Goal: Use online tool/utility: Utilize a website feature to perform a specific function

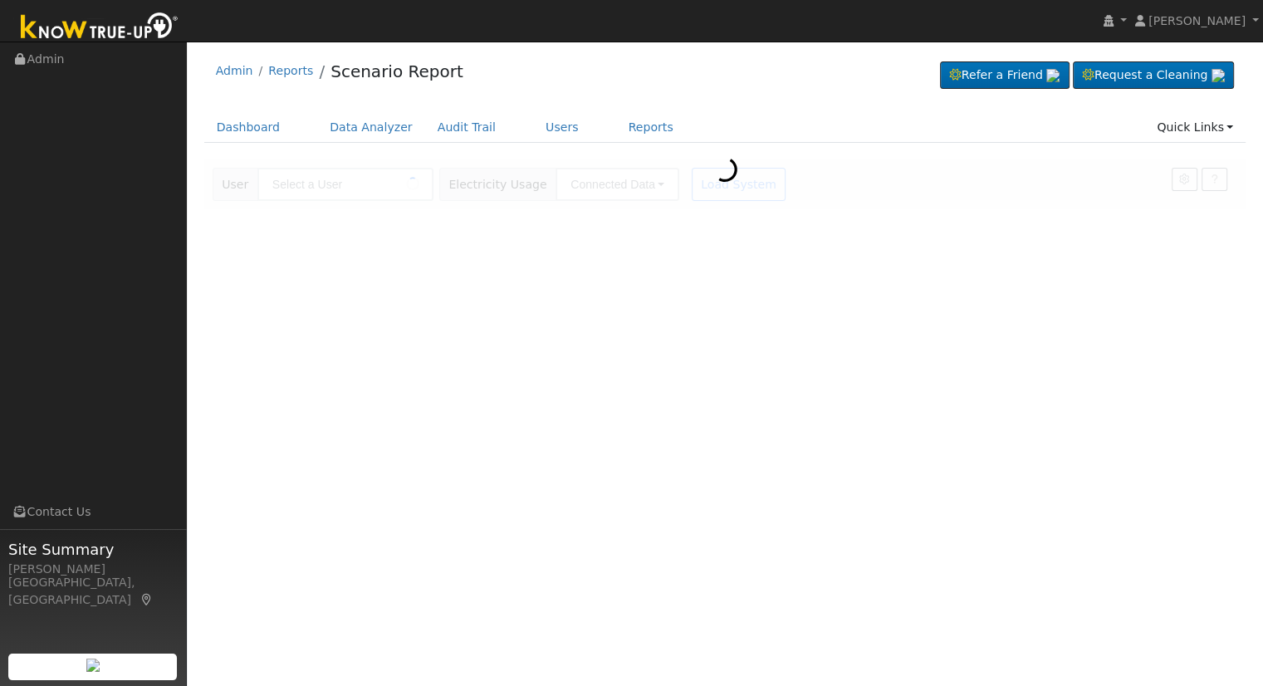
type input "Andrew Abrams"
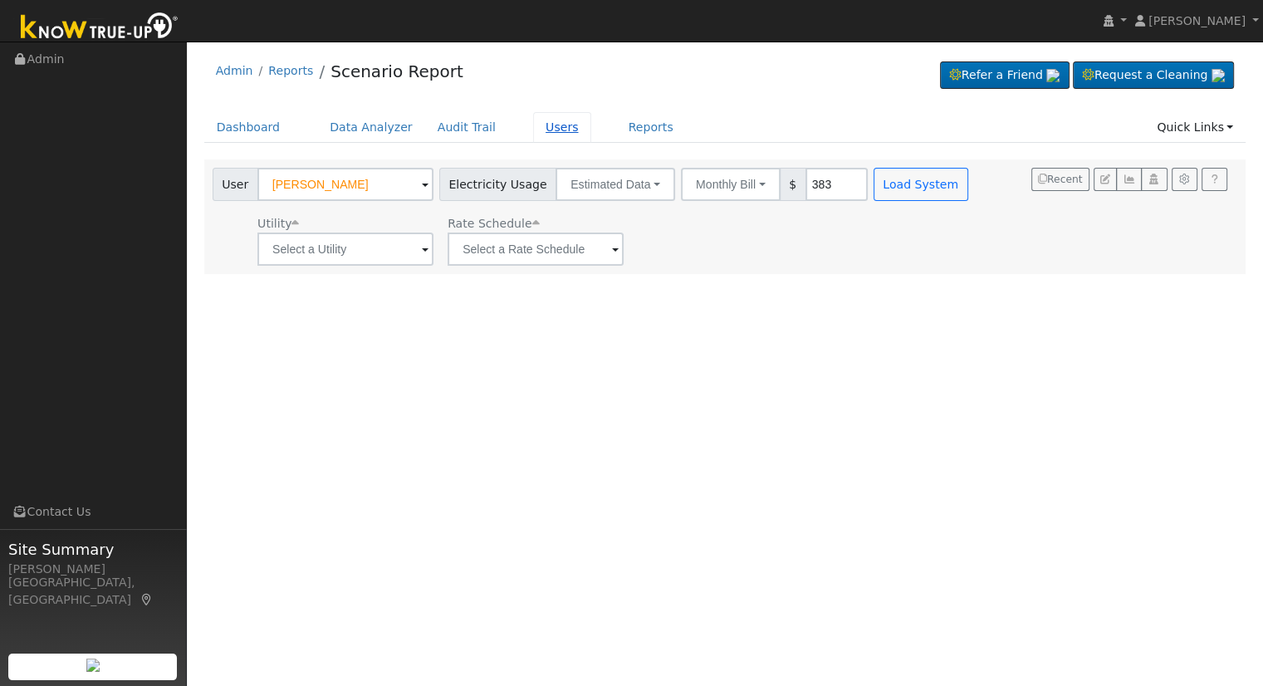
click at [533, 133] on link "Users" at bounding box center [562, 127] width 58 height 31
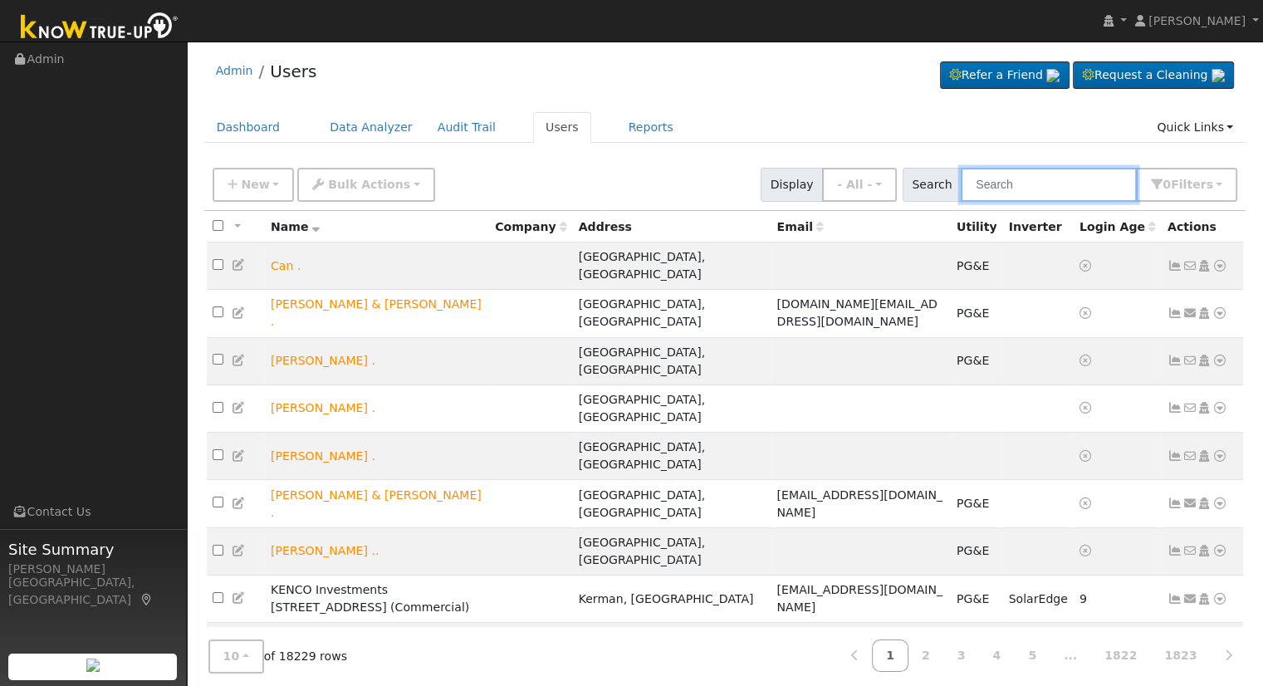
click at [1047, 185] on input "text" at bounding box center [1049, 185] width 176 height 34
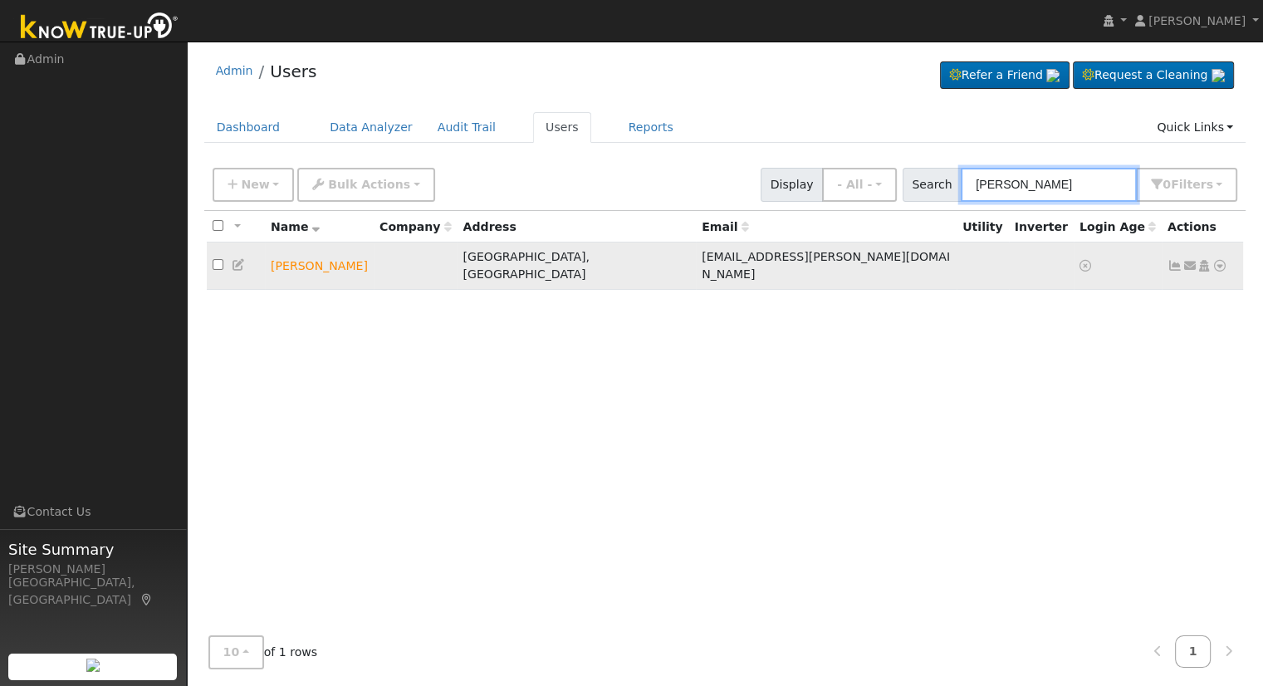
type input "[PERSON_NAME]"
click at [1213, 260] on icon at bounding box center [1220, 266] width 15 height 12
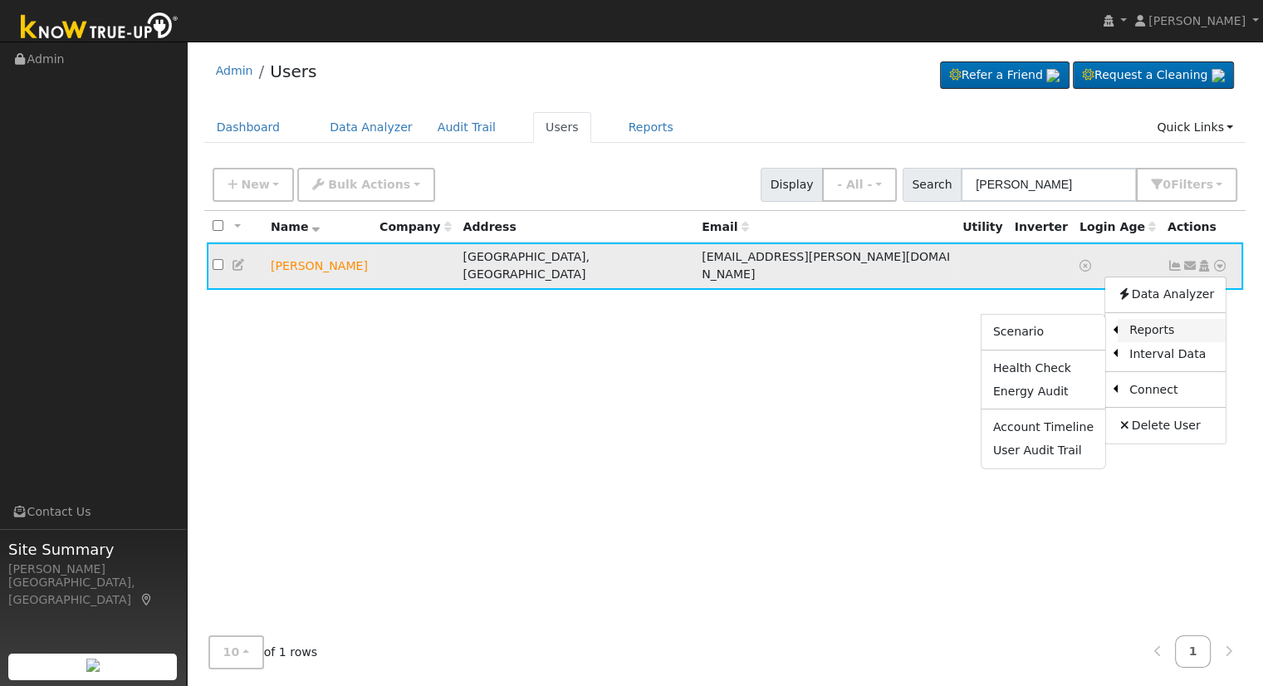
click at [1144, 319] on link "Reports" at bounding box center [1172, 330] width 108 height 23
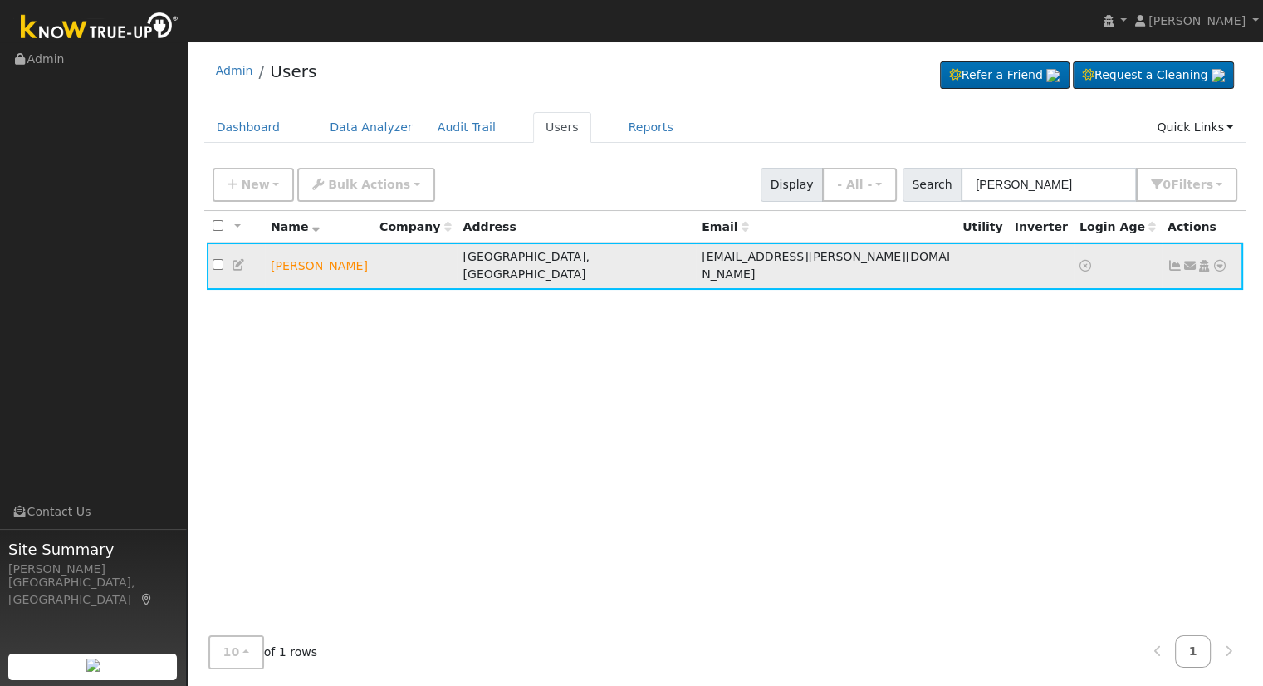
click at [1214, 262] on icon at bounding box center [1220, 266] width 15 height 12
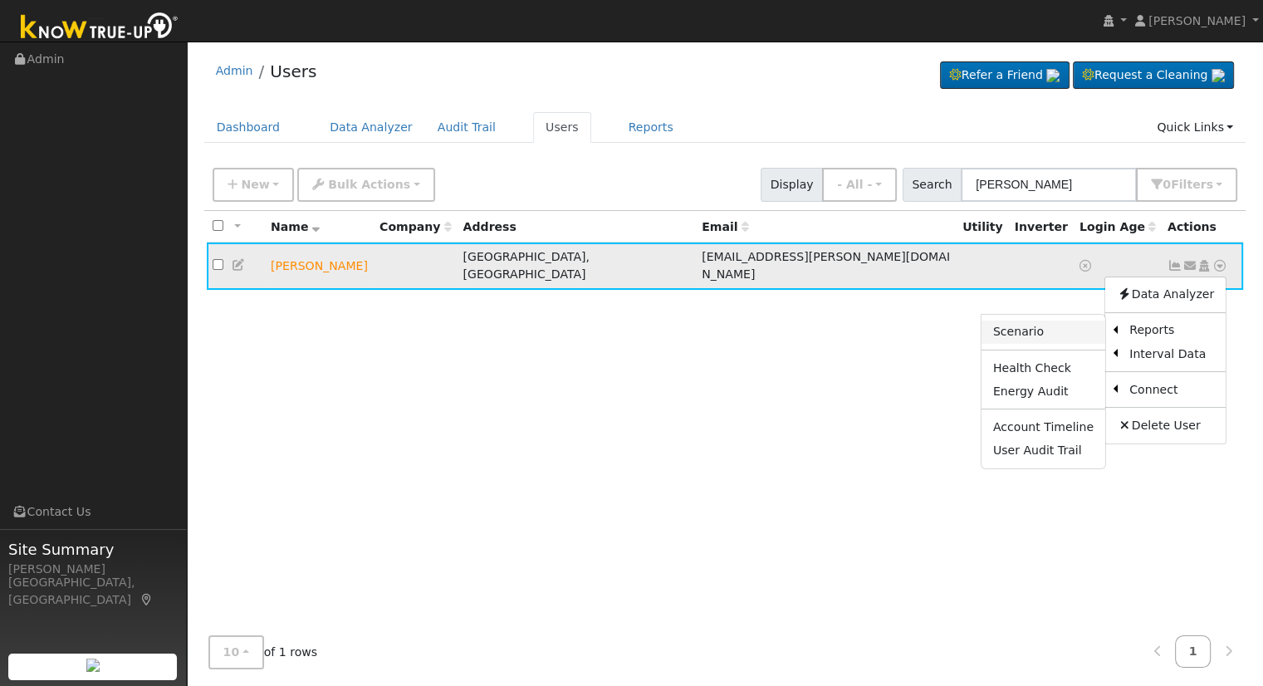
click at [1052, 327] on link "Scenario" at bounding box center [1044, 332] width 124 height 23
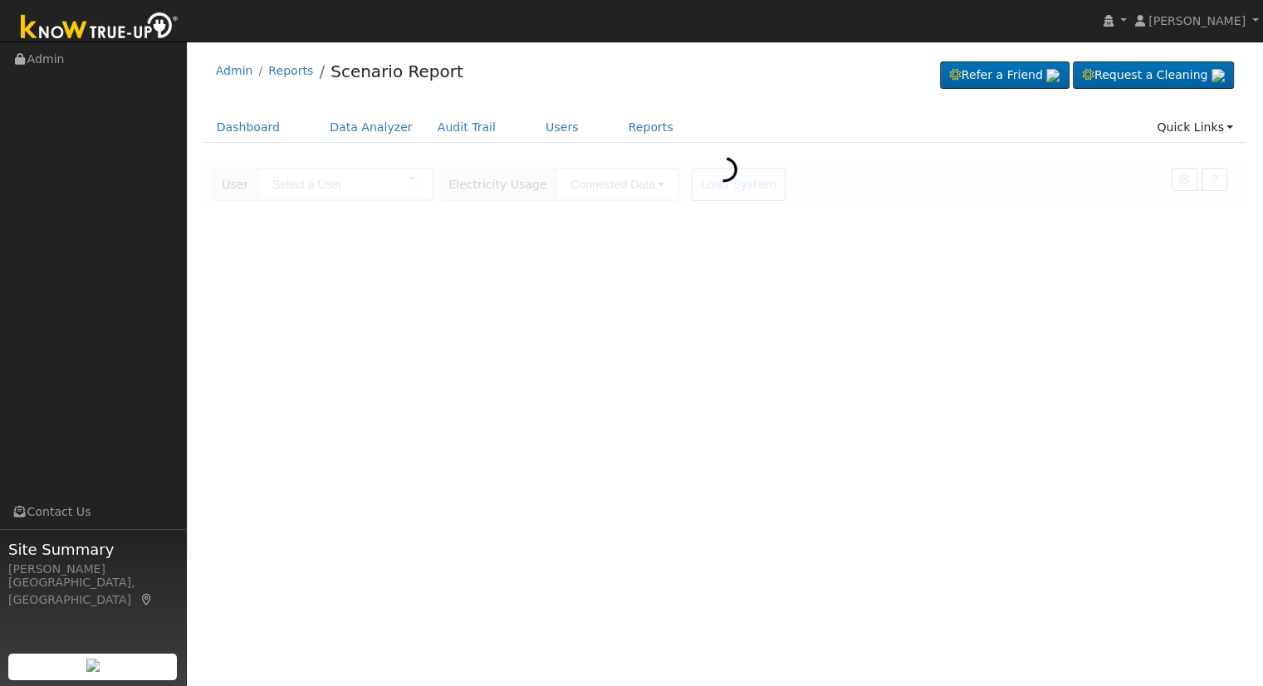
type input "[PERSON_NAME]"
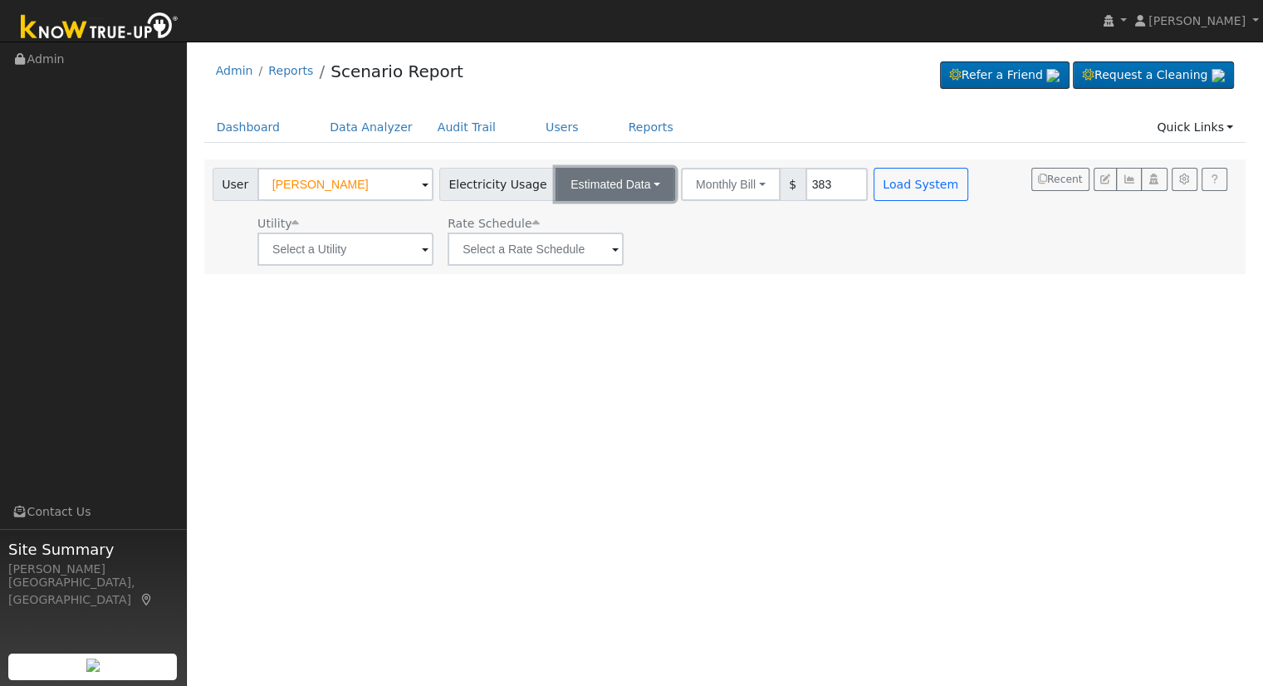
click at [589, 187] on button "Estimated Data" at bounding box center [616, 184] width 120 height 33
click at [597, 223] on link "Connected Data" at bounding box center [616, 220] width 118 height 23
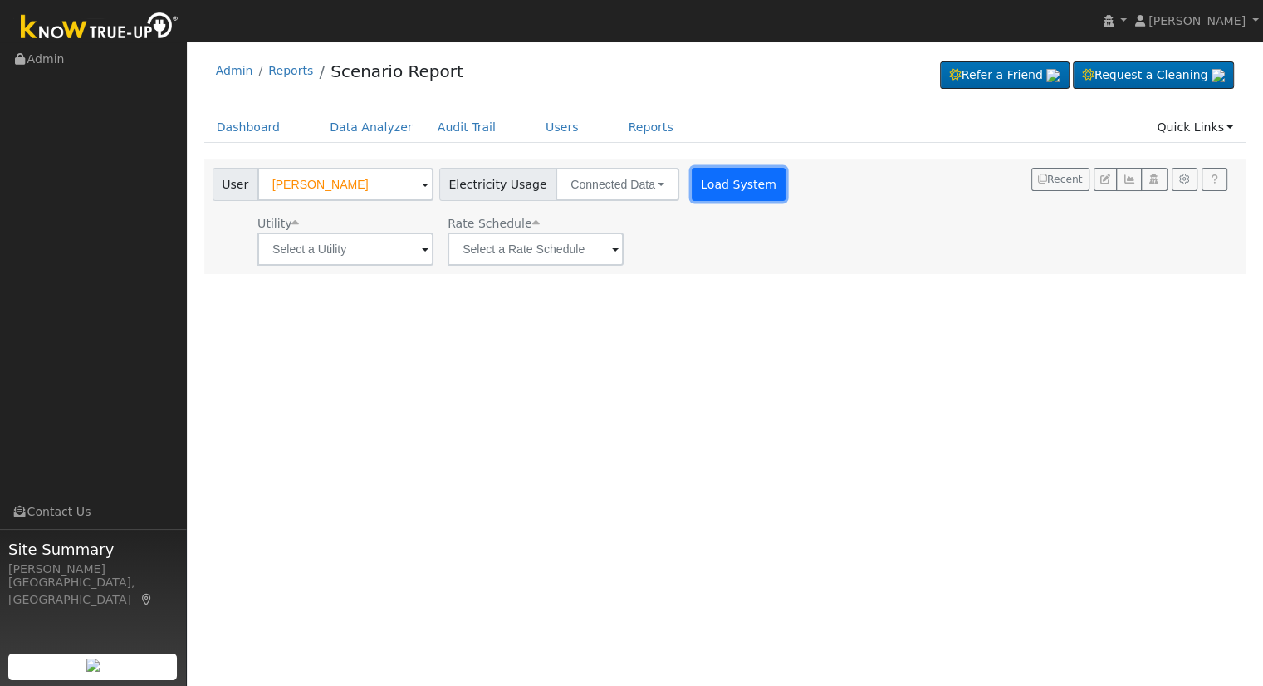
click at [697, 192] on button "Load System" at bounding box center [739, 184] width 95 height 33
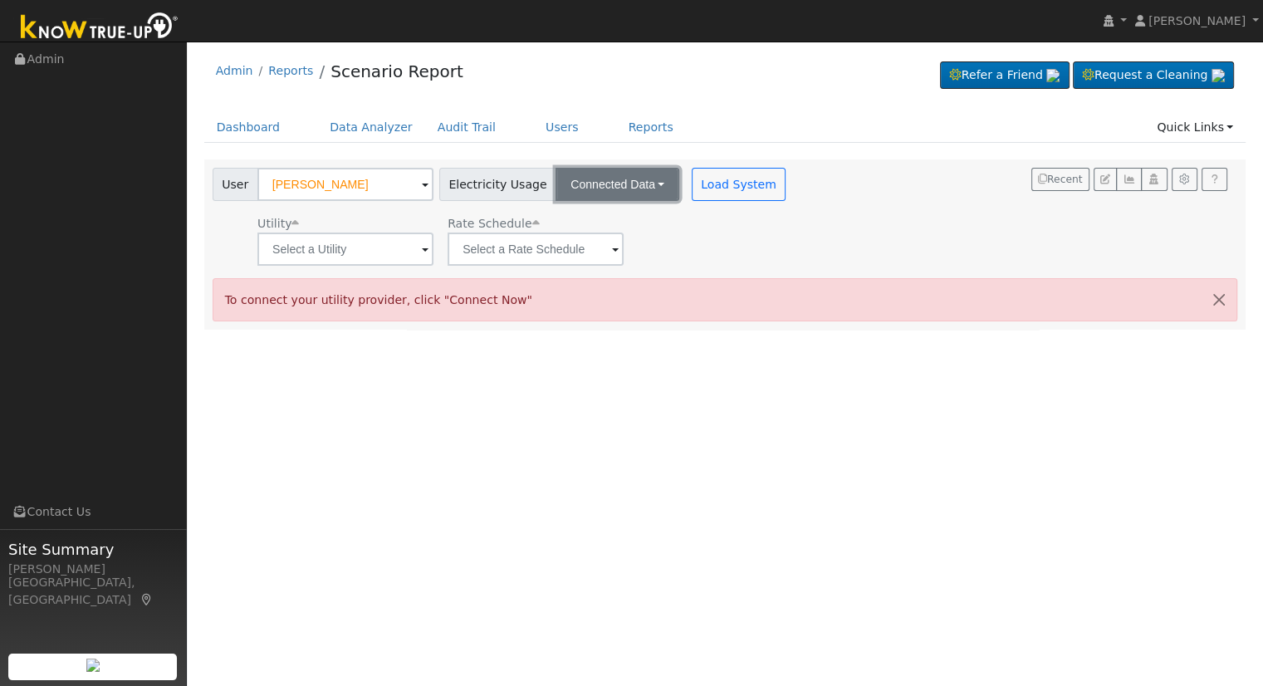
click at [630, 192] on button "Connected Data" at bounding box center [618, 184] width 124 height 33
click at [591, 242] on link "Estimated Data" at bounding box center [619, 244] width 118 height 23
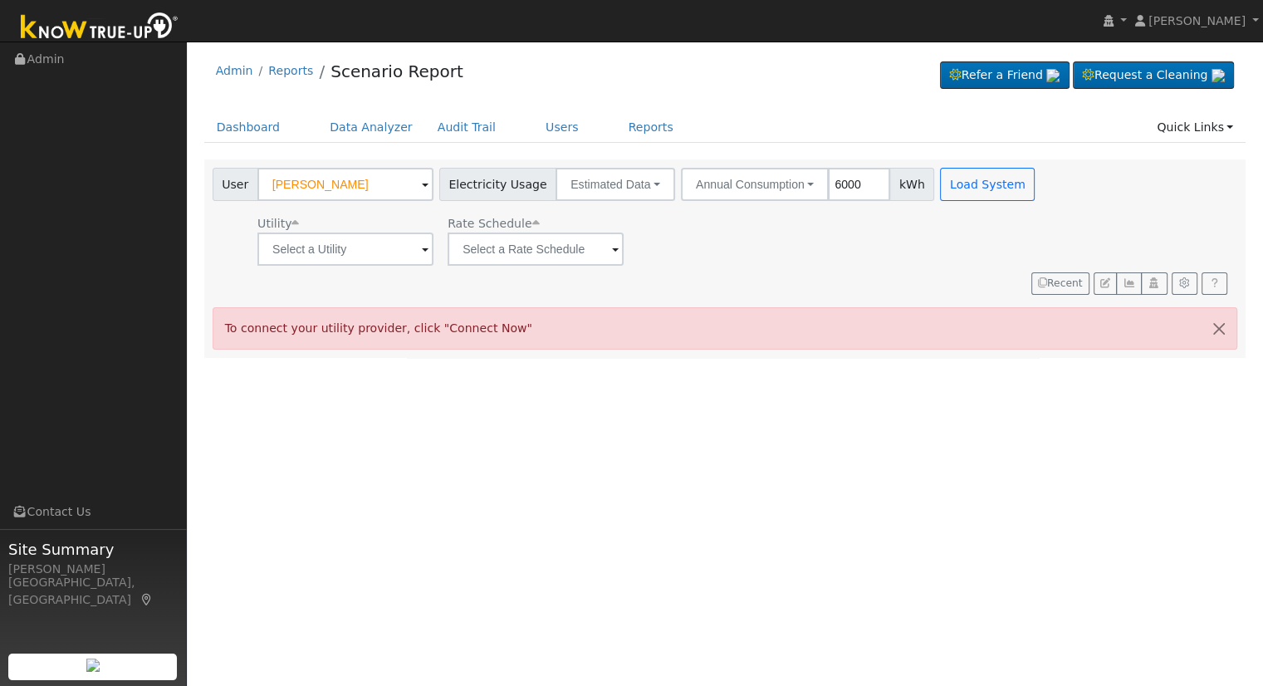
type input "6000"
click at [941, 189] on button "Load System" at bounding box center [987, 184] width 95 height 33
click at [395, 247] on input "text" at bounding box center [345, 249] width 176 height 33
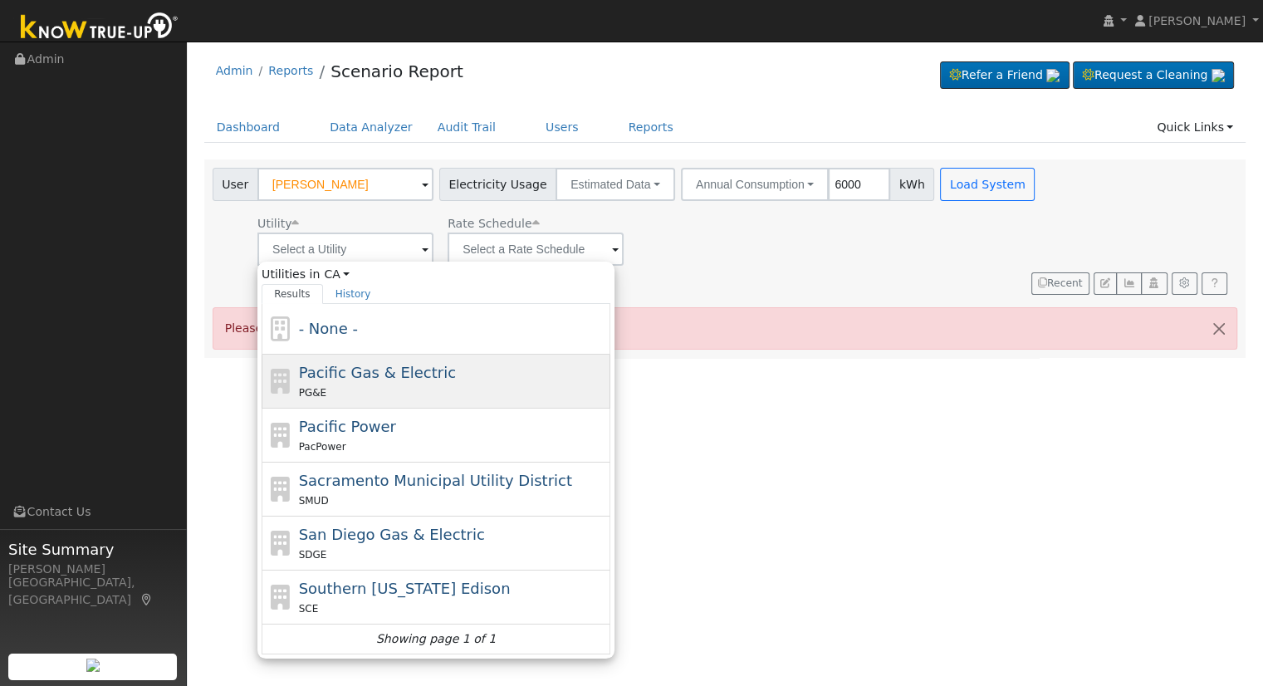
click at [381, 384] on div "PG&E" at bounding box center [453, 392] width 308 height 17
type input "Pacific Gas & Electric"
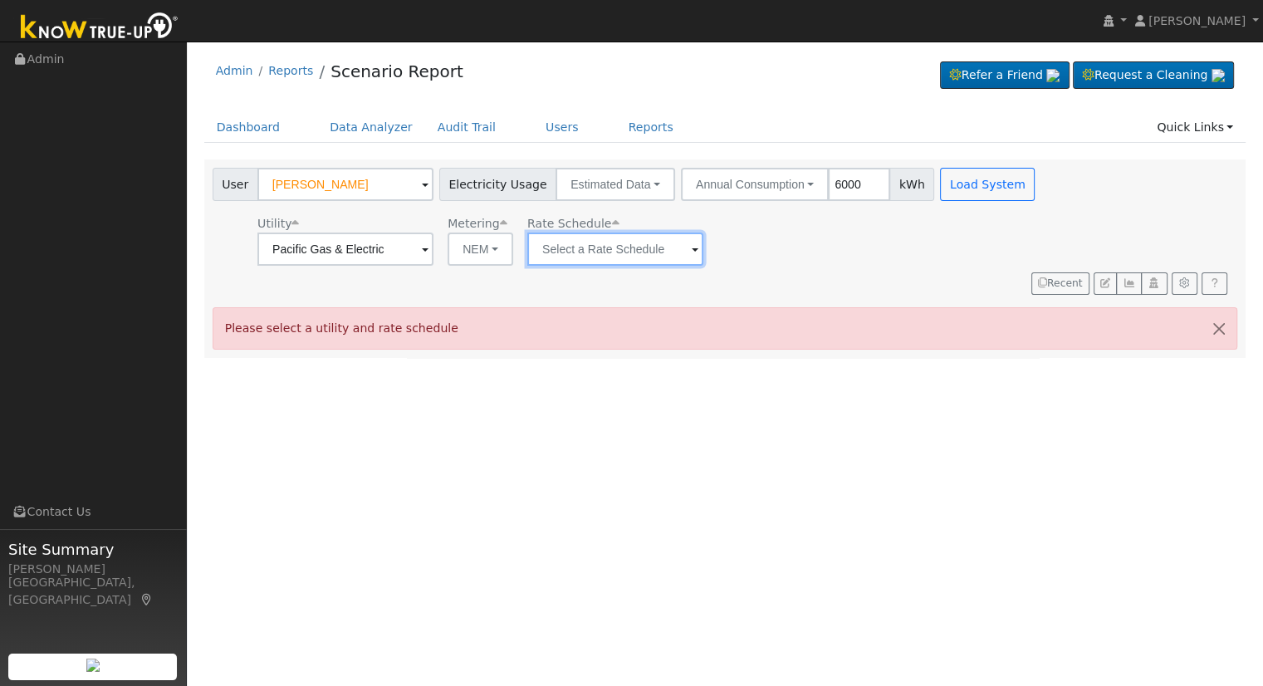
click at [634, 253] on input "text" at bounding box center [615, 249] width 176 height 33
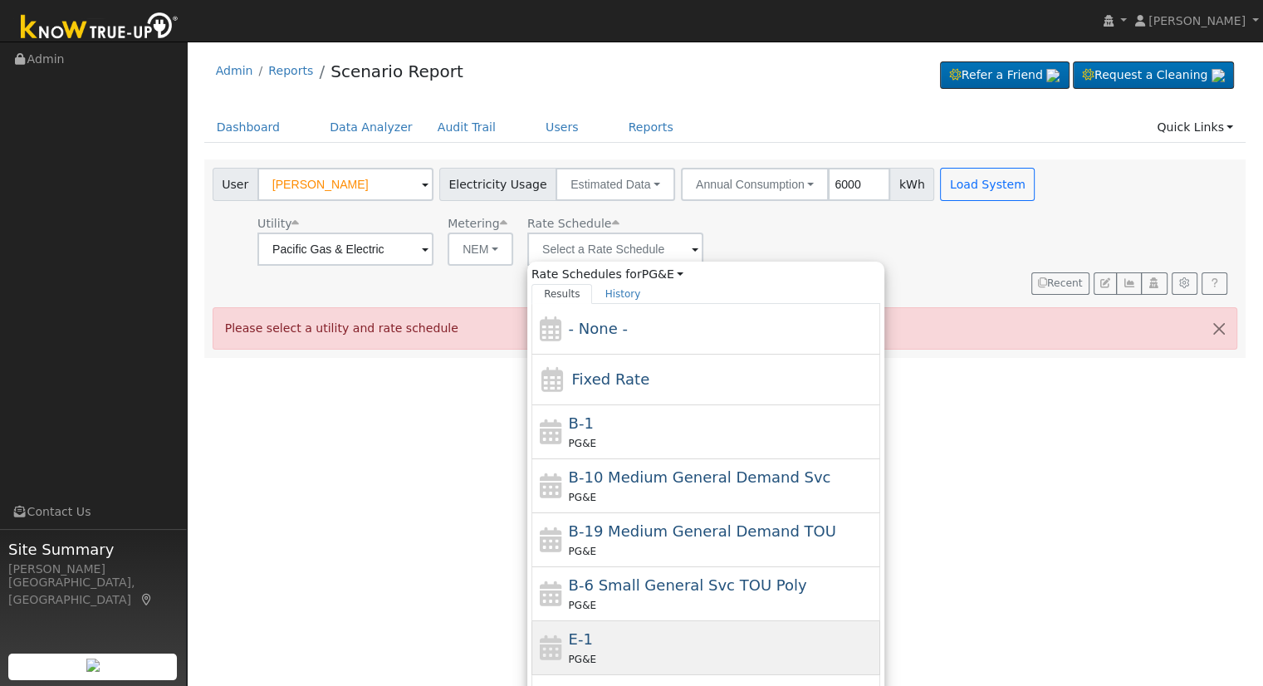
click at [584, 632] on span "E-1" at bounding box center [581, 638] width 24 height 17
type input "E-1"
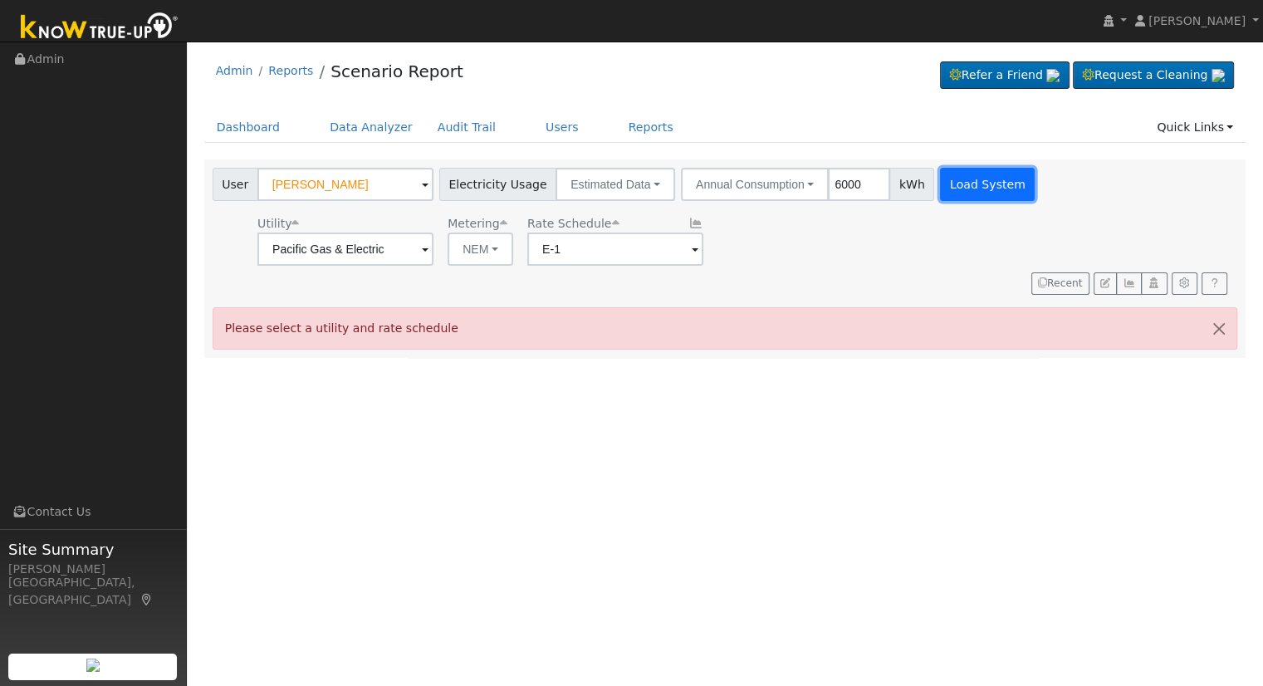
click at [947, 174] on button "Load System" at bounding box center [987, 184] width 95 height 33
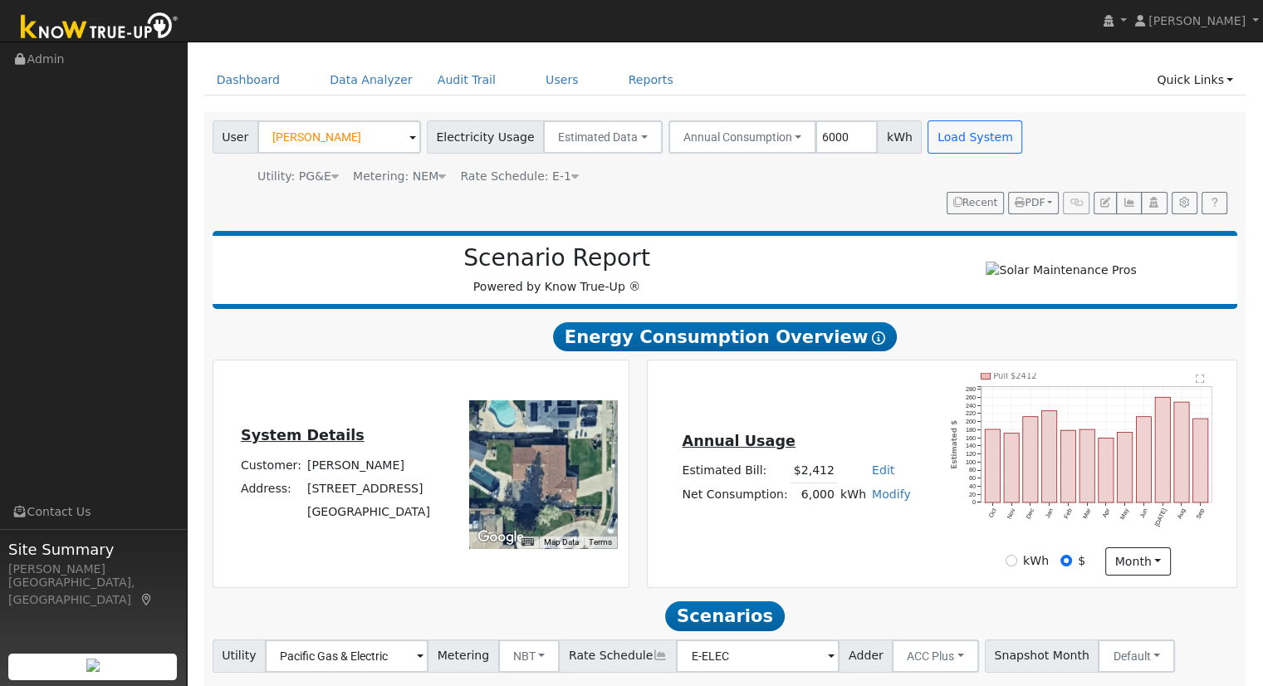
scroll to position [159, 0]
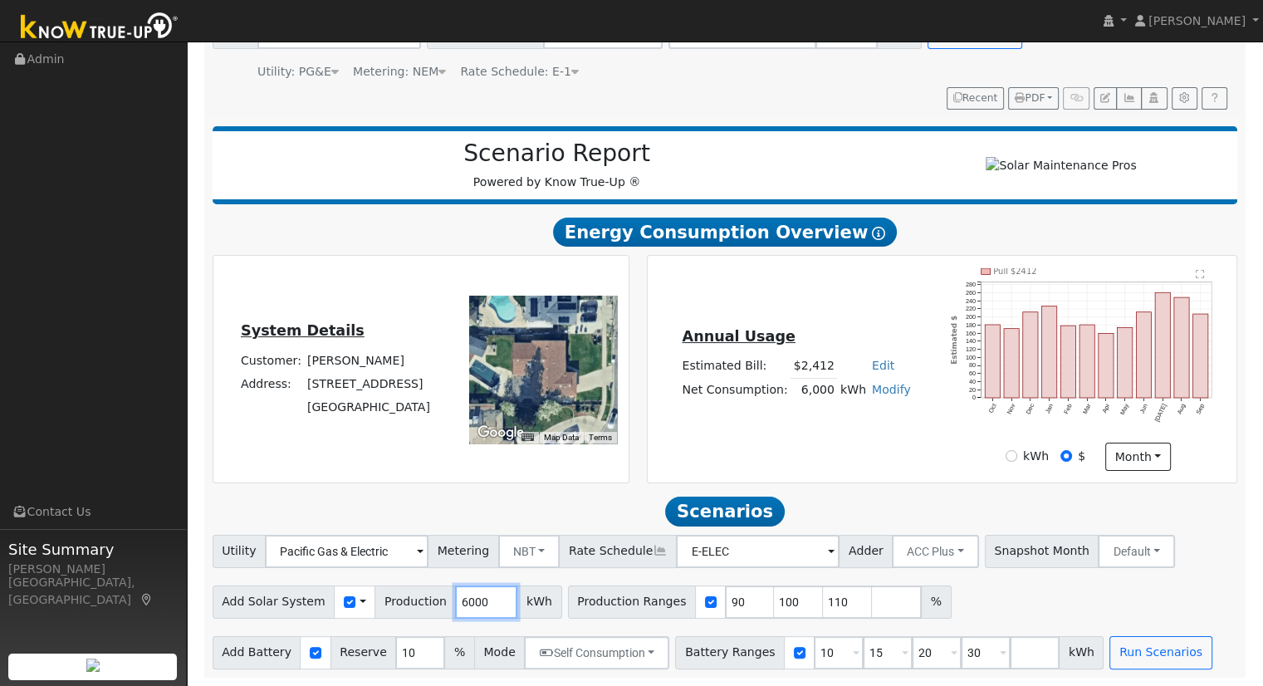
click at [462, 605] on input "6000" at bounding box center [486, 602] width 62 height 33
type input "9702"
click at [695, 607] on div at bounding box center [710, 602] width 31 height 33
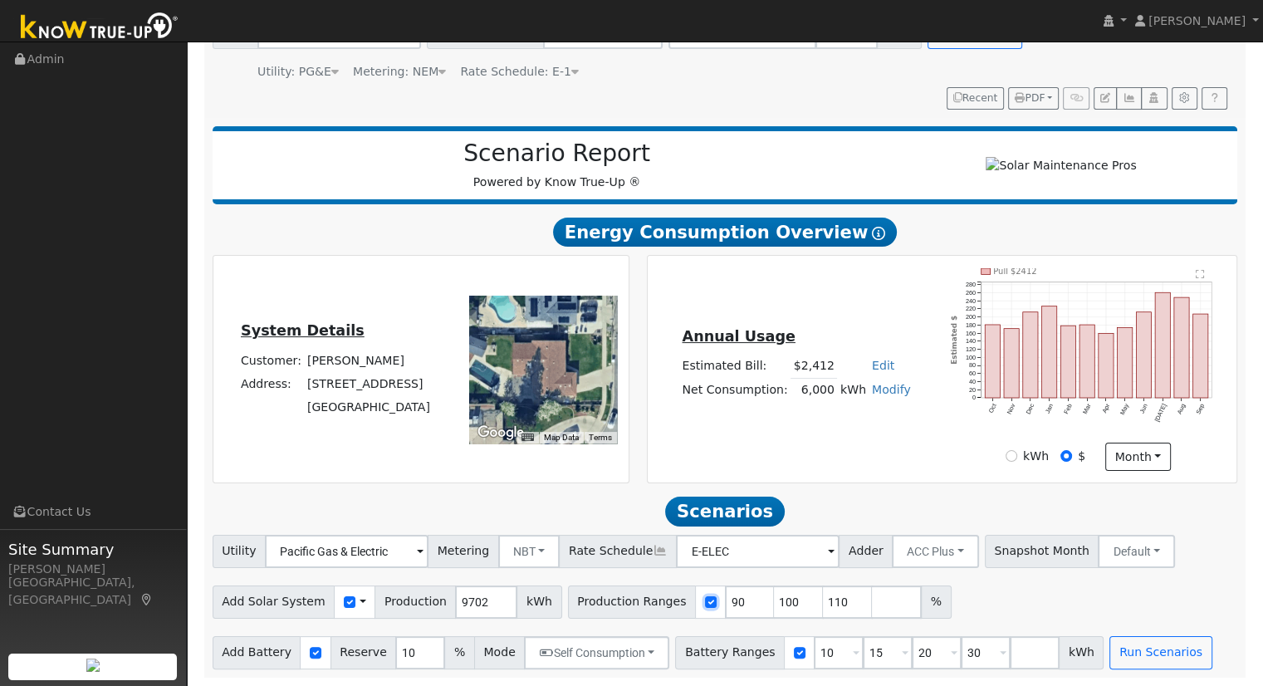
click at [705, 606] on input "checkbox" at bounding box center [711, 602] width 12 height 12
checkbox input "false"
click at [814, 652] on input "10" at bounding box center [839, 652] width 50 height 33
type input "15"
type input "20"
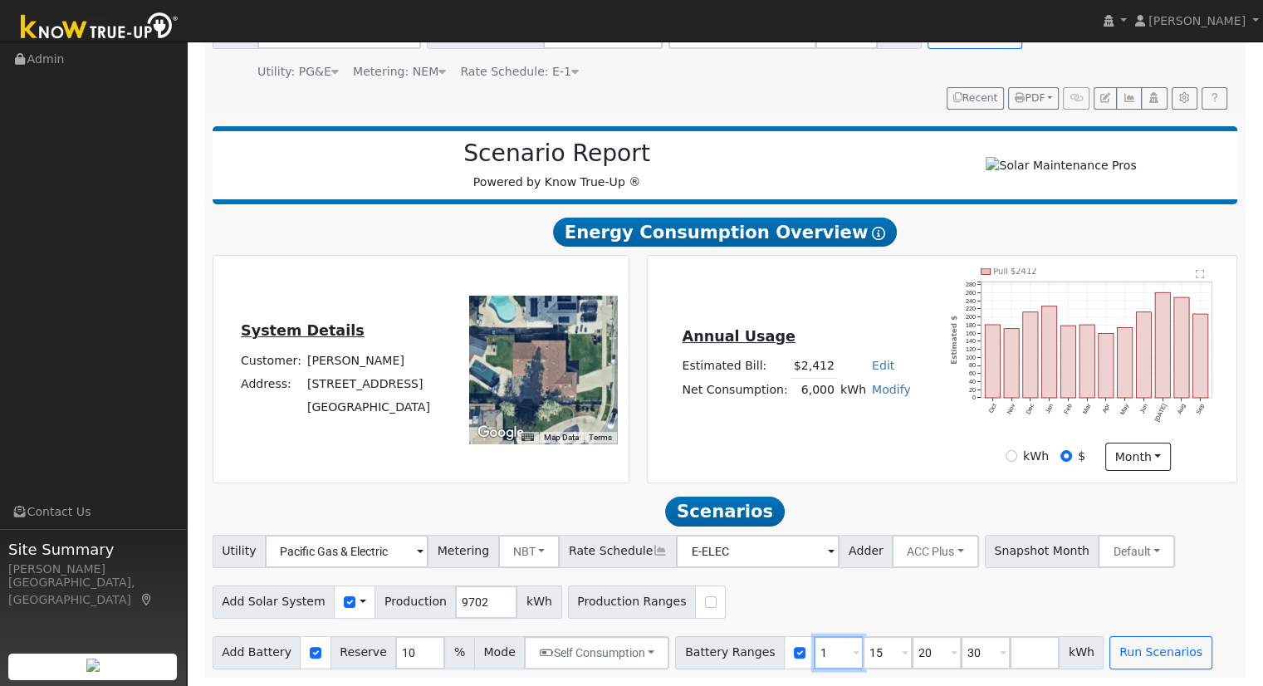
type input "30"
type input "20"
type input "30"
type input "3"
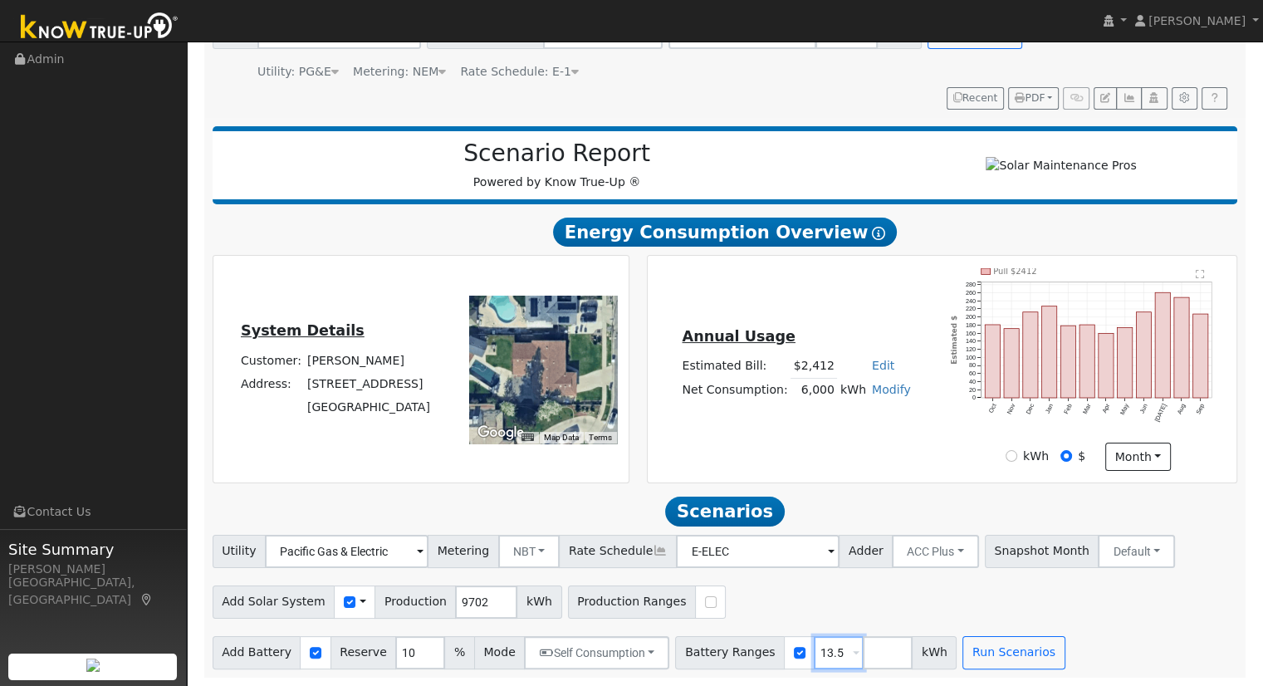
type input "13.5"
click at [963, 658] on button "Run Scenarios" at bounding box center [1014, 652] width 102 height 33
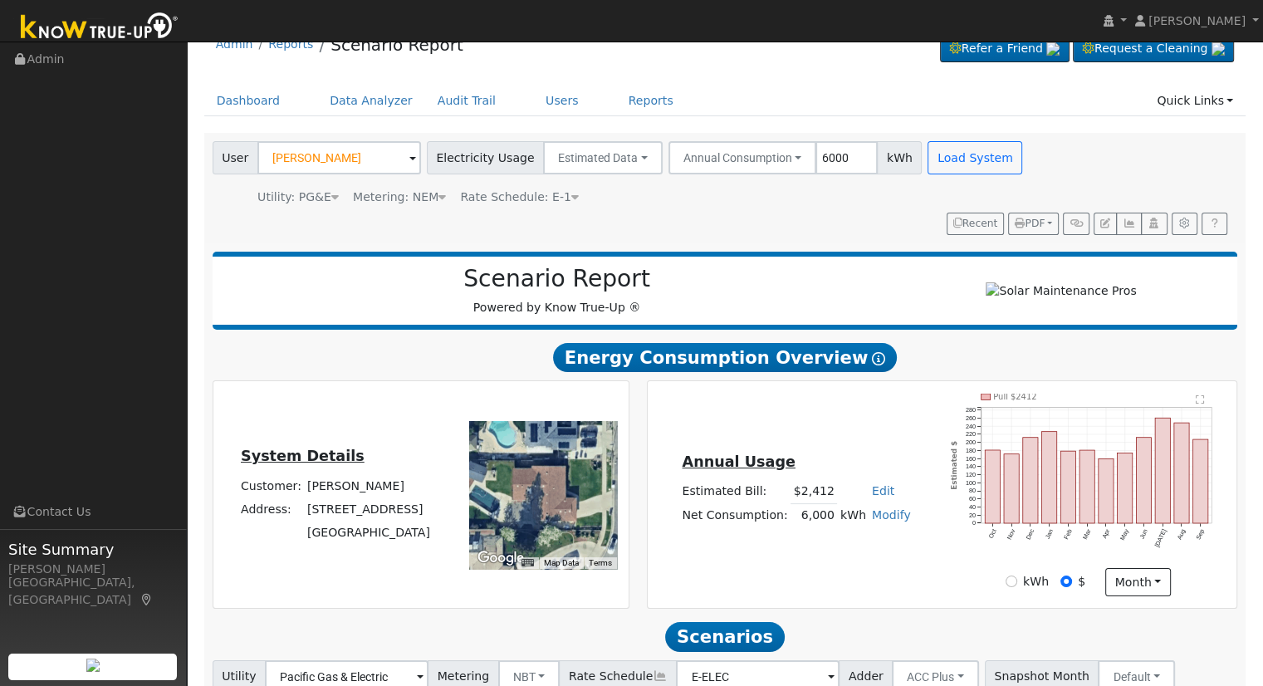
scroll to position [0, 0]
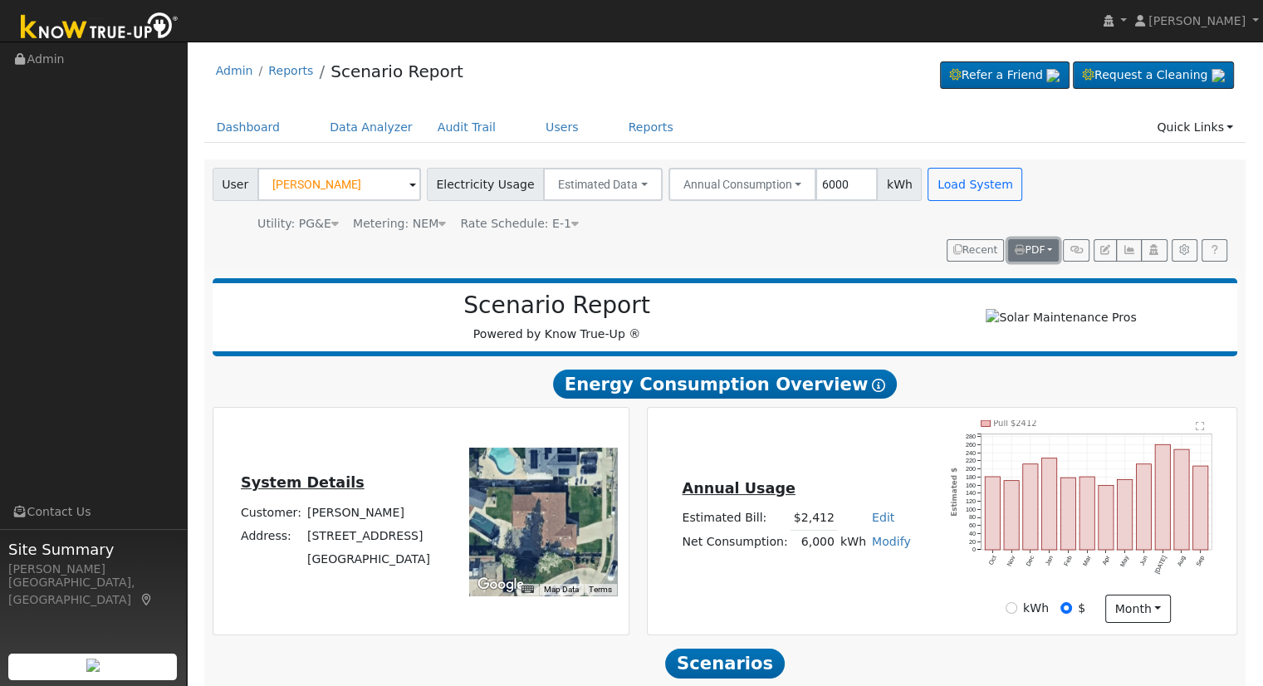
click at [1024, 250] on icon "button" at bounding box center [1020, 250] width 10 height 10
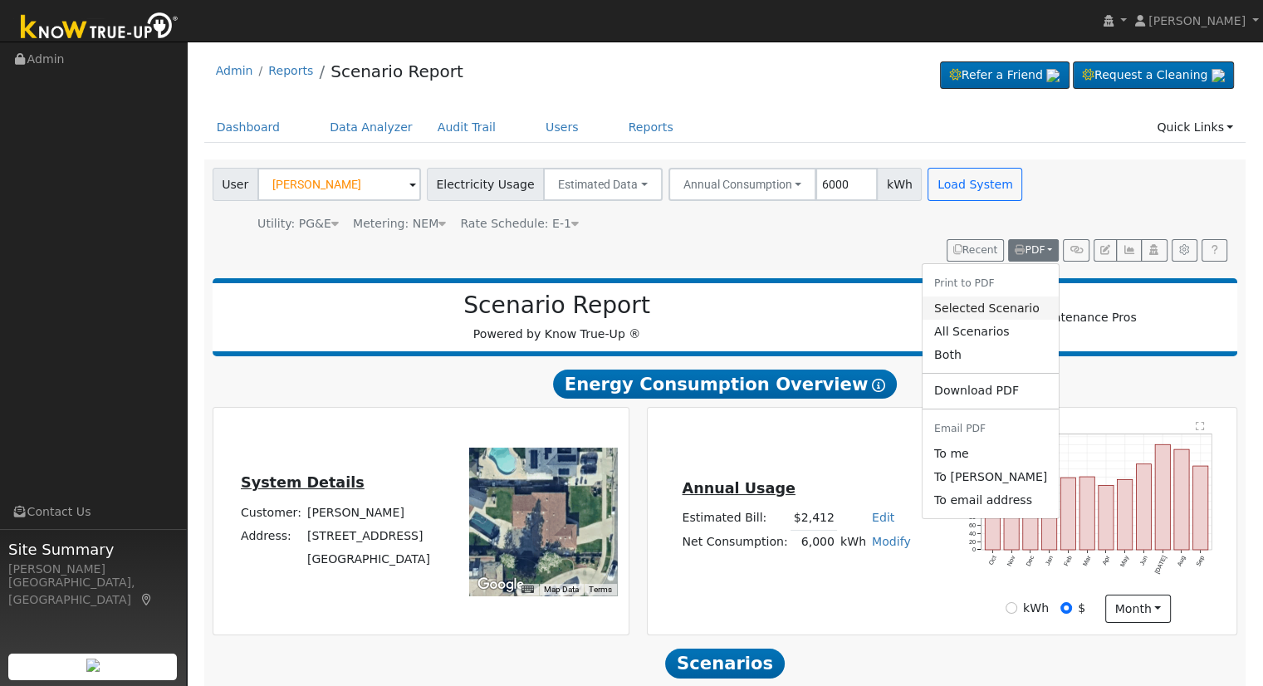
click at [1010, 302] on link "Selected Scenario" at bounding box center [991, 308] width 136 height 23
